Goal: Task Accomplishment & Management: Manage account settings

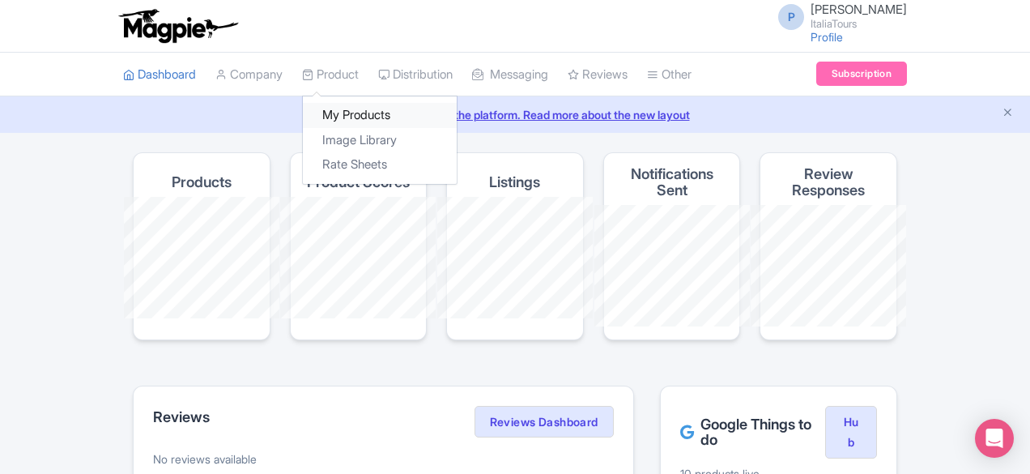
click at [303, 110] on link "My Products" at bounding box center [380, 115] width 154 height 25
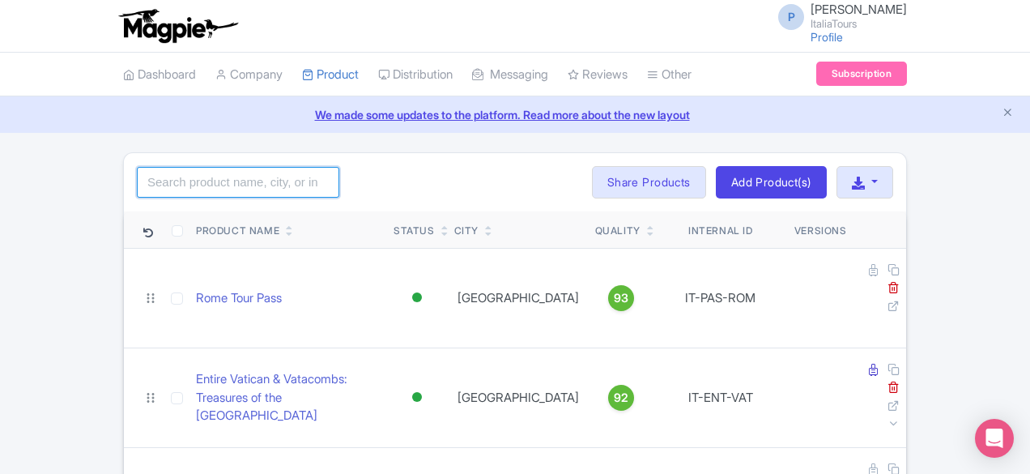
click at [154, 175] on input "search" at bounding box center [238, 182] width 202 height 31
type input "not"
click button "Search" at bounding box center [0, 0] width 0 height 0
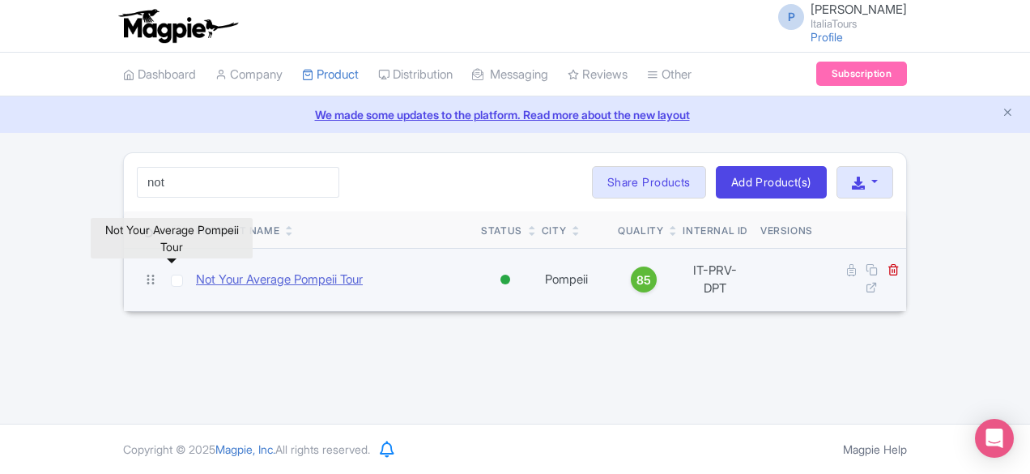
click at [196, 281] on link "Not Your Average Pompeii Tour" at bounding box center [279, 279] width 167 height 19
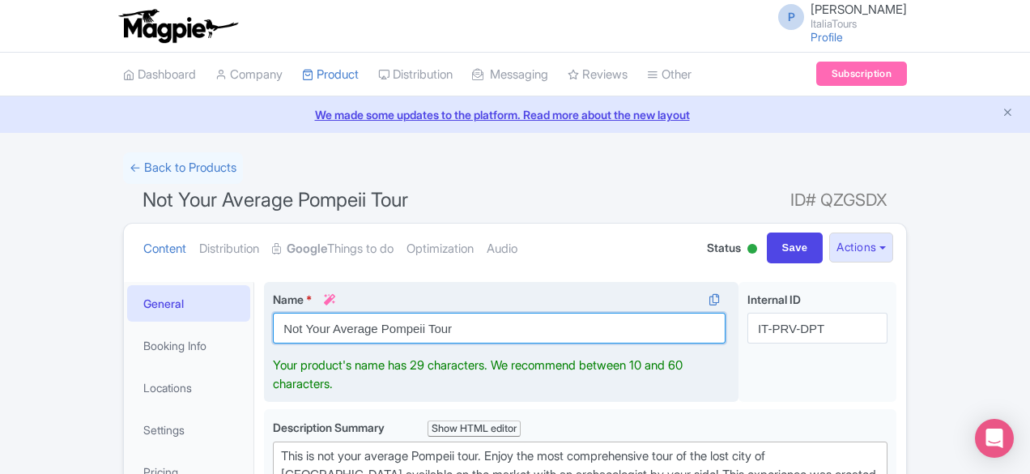
drag, startPoint x: 304, startPoint y: 325, endPoint x: 202, endPoint y: 310, distance: 102.3
click at [273, 310] on div "Name * i Not Your Average Pompeii Tour" at bounding box center [499, 317] width 453 height 53
click at [307, 326] on input "Pompeii in depth private Tour" at bounding box center [499, 328] width 453 height 31
click at [273, 328] on input "Pompeii in depth Private Tour" at bounding box center [499, 328] width 453 height 31
click at [273, 326] on input "Pompeii in-depth Private Tour" at bounding box center [499, 328] width 453 height 31
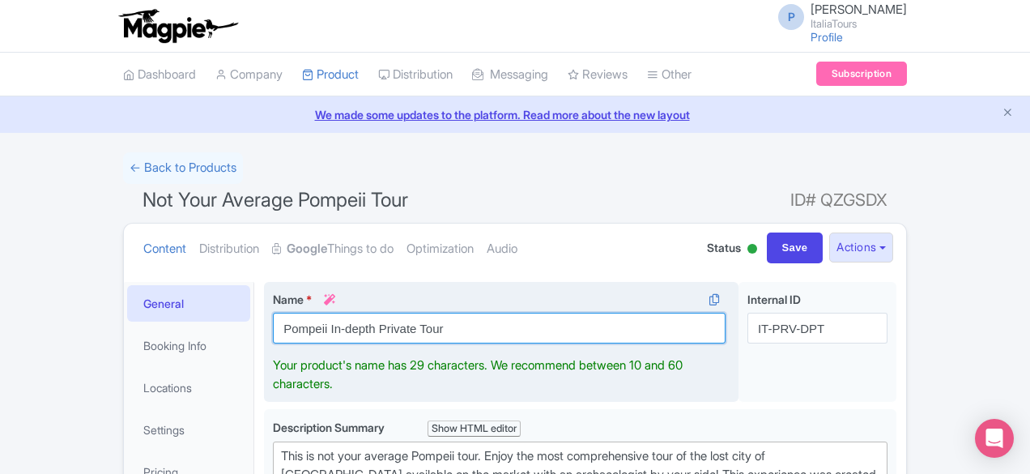
click at [399, 334] on input "Pompeii In-depth Private Tour" at bounding box center [499, 328] width 453 height 31
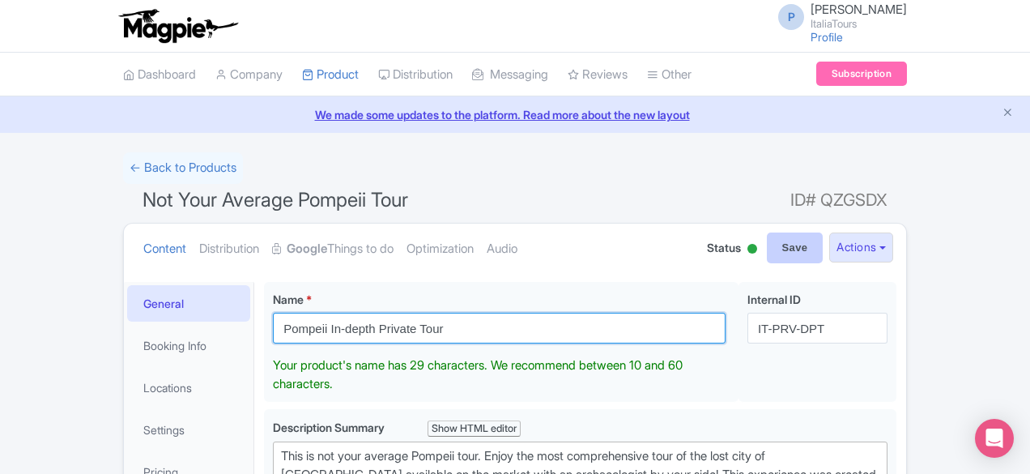
type input "Pompeii In-depth Private Tour"
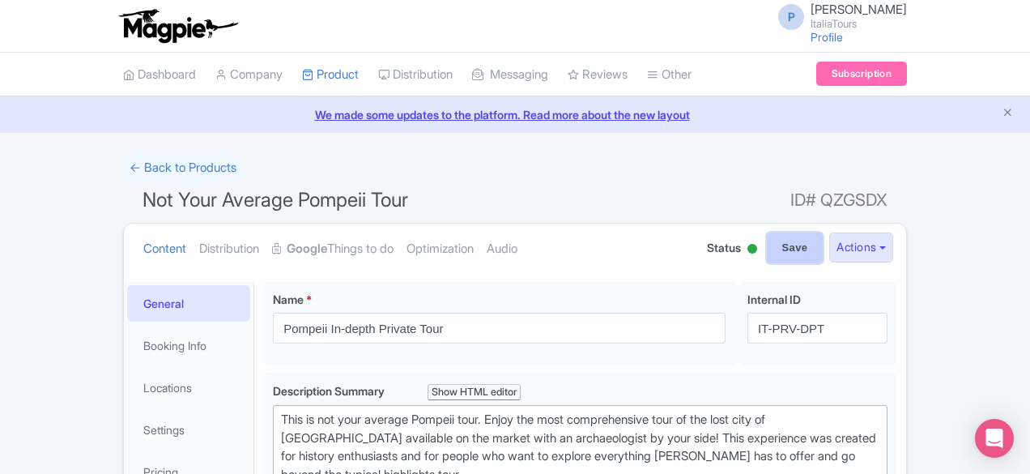
click at [824, 255] on input "Save" at bounding box center [795, 247] width 57 height 31
type input "Saving..."
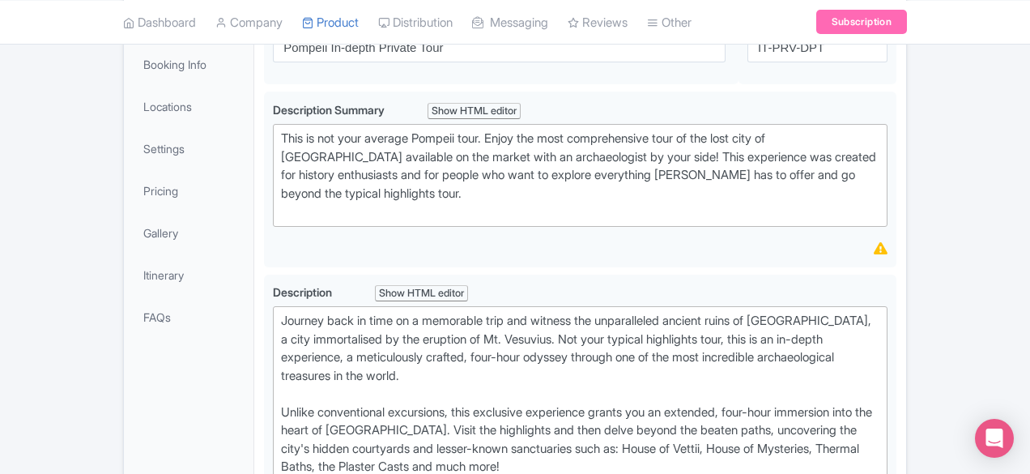
type trix-editor "<div>Journey back in time on a memorable trip and witness the unparalleled anci…"
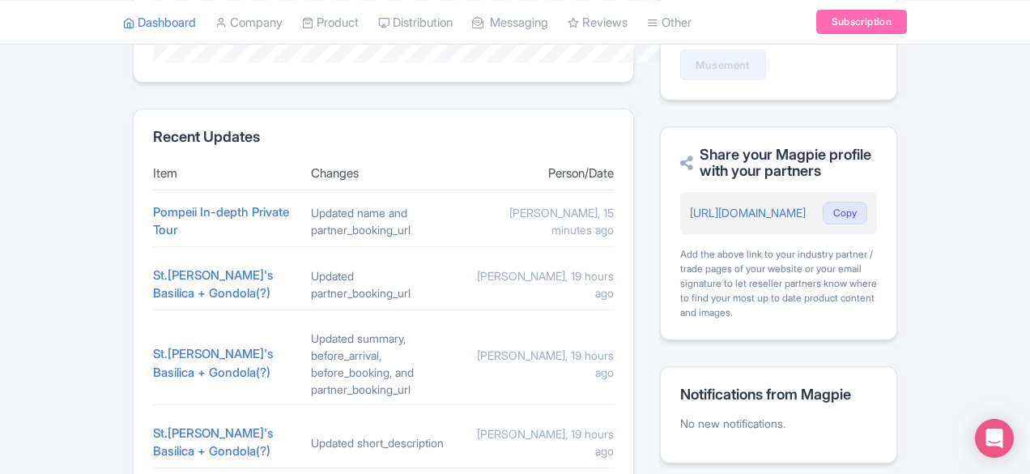
scroll to position [621, 0]
click at [178, 266] on link "St.[PERSON_NAME]'s Basilica + Gondola(?)" at bounding box center [213, 283] width 121 height 34
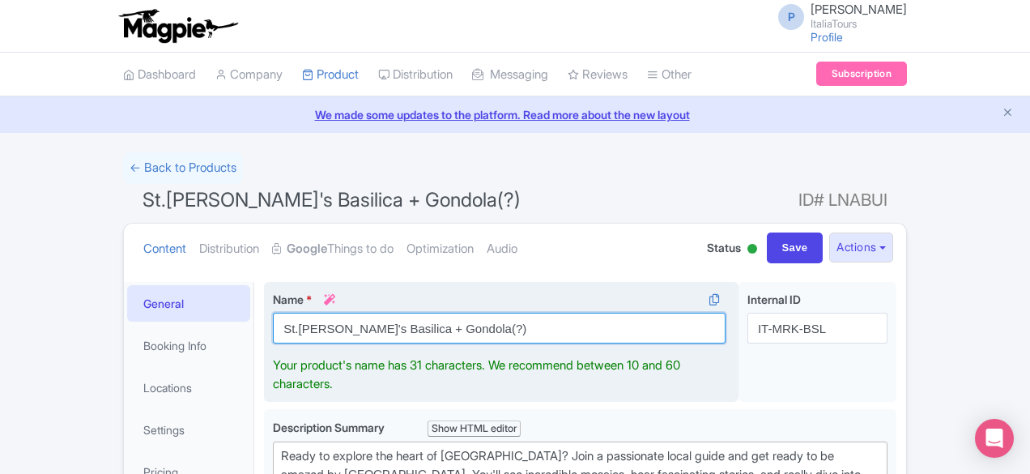
click at [342, 326] on input "St.[PERSON_NAME]'s Basilica + Gondola(?)" at bounding box center [499, 328] width 453 height 31
click at [342, 326] on input "St.Mark's Basilica + Gondola(?)" at bounding box center [499, 328] width 453 height 31
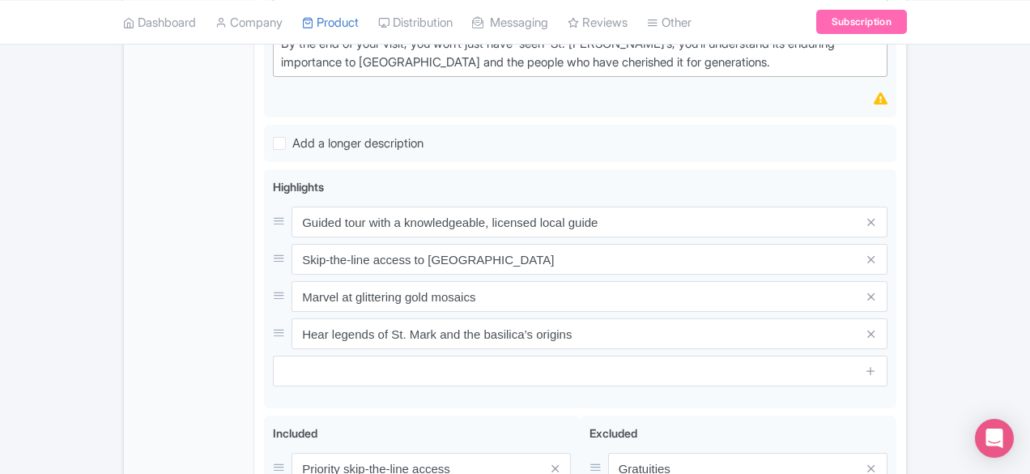
scroll to position [853, 0]
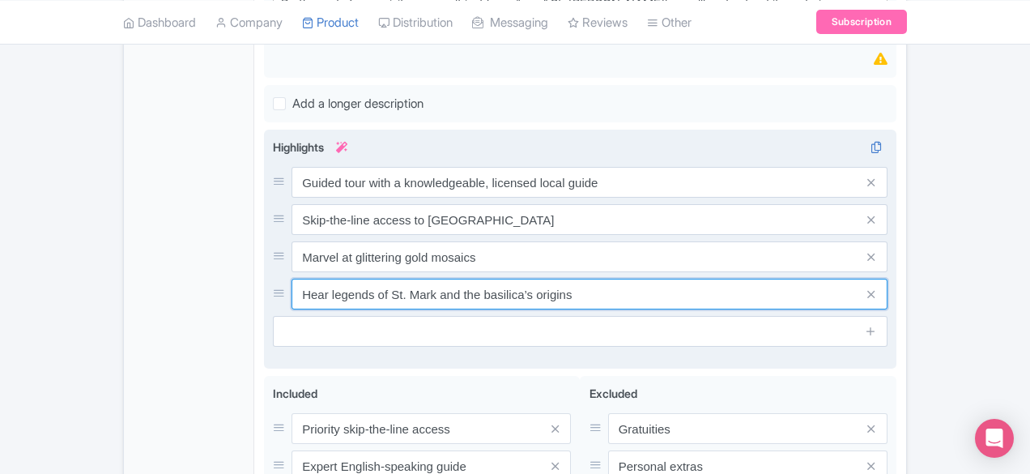
click at [406, 198] on input "Hear legends of St. Mark and the basilica’s origins" at bounding box center [590, 182] width 596 height 31
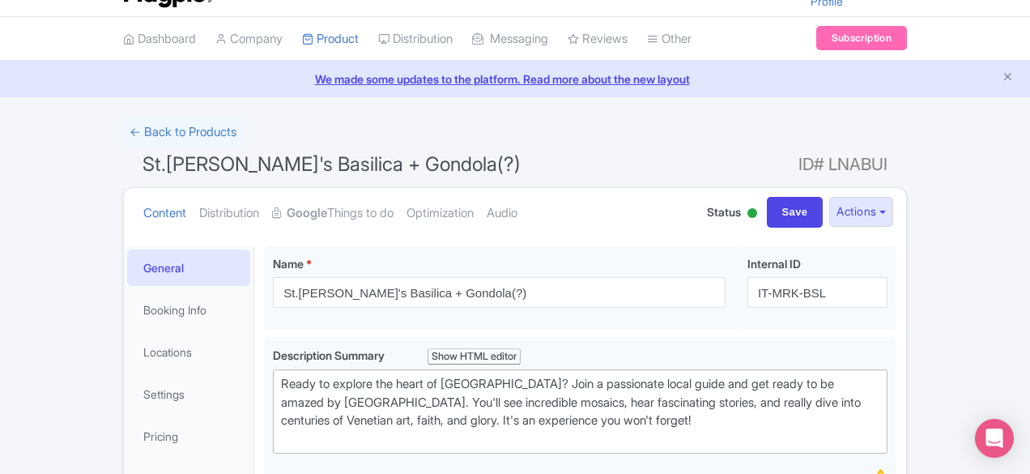
scroll to position [0, 0]
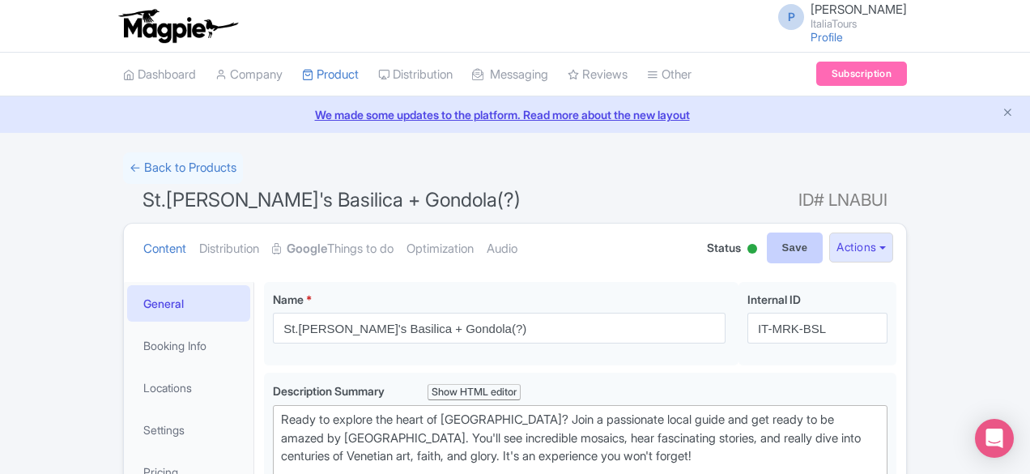
type input "Hear legends of St. Mark and the Basilica’s origins"
click at [824, 242] on input "Save" at bounding box center [795, 247] width 57 height 31
type input "Saving..."
